Goal: Information Seeking & Learning: Learn about a topic

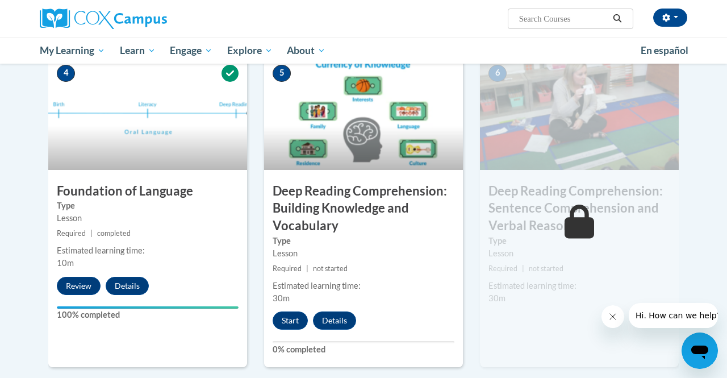
scroll to position [569, 0]
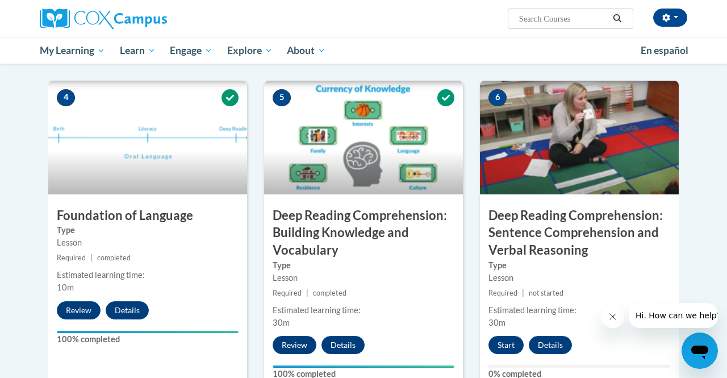
scroll to position [533, 0]
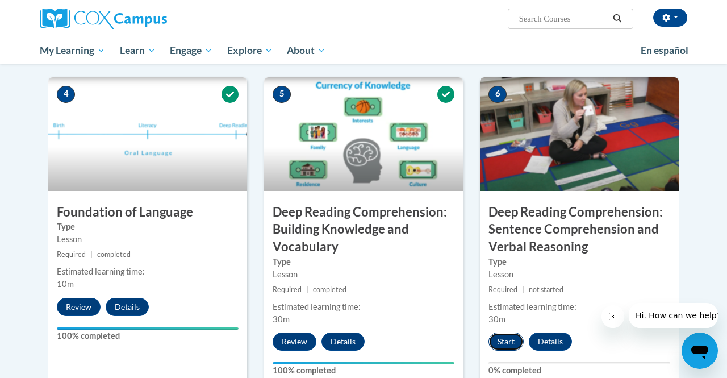
click at [507, 340] on button "Start" at bounding box center [505, 341] width 35 height 18
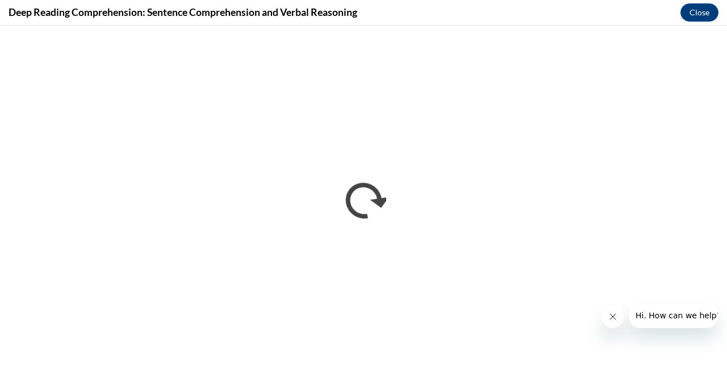
scroll to position [0, 0]
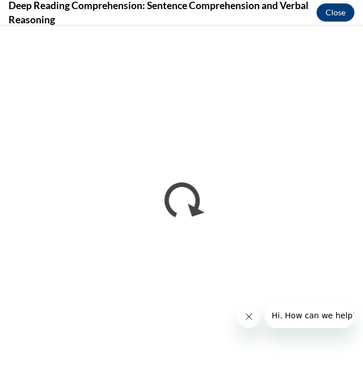
click at [246, 315] on icon "Close message from company" at bounding box center [249, 316] width 9 height 9
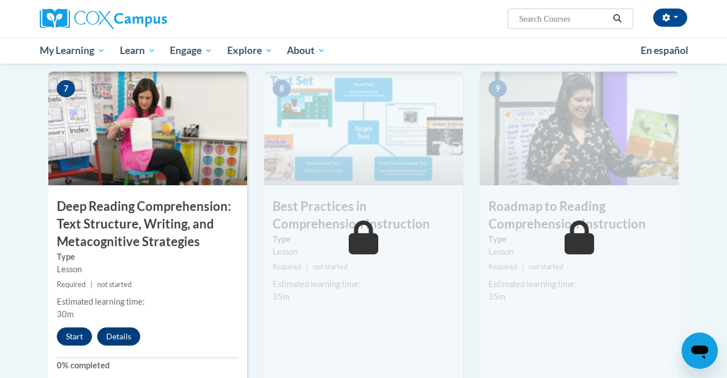
scroll to position [869, 0]
click at [77, 334] on button "Start" at bounding box center [74, 335] width 35 height 18
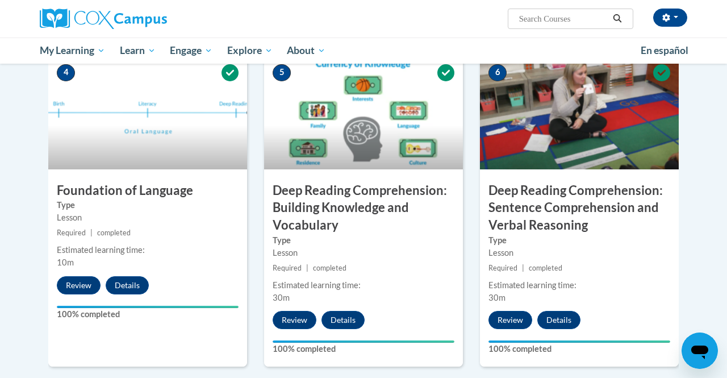
scroll to position [554, 0]
